Goal: Find specific page/section: Find specific page/section

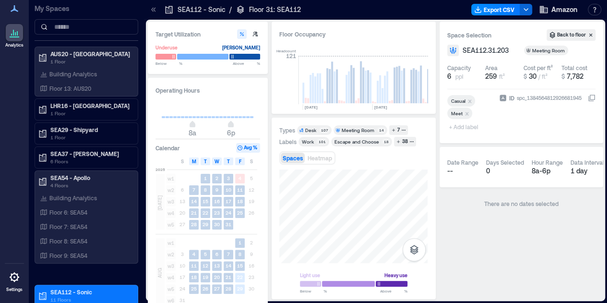
scroll to position [0, 489]
